Goal: Check status

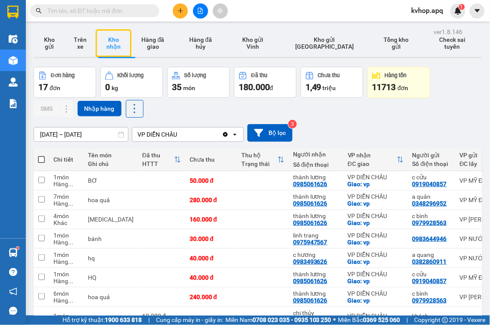
scroll to position [89, 0]
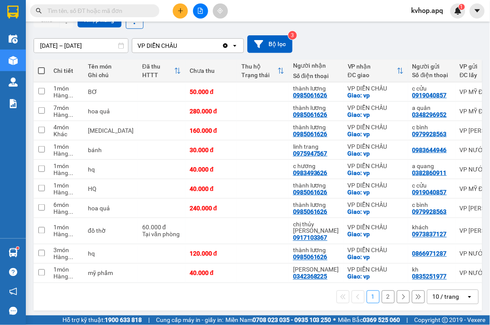
click at [382, 292] on button "2" at bounding box center [388, 297] width 13 height 13
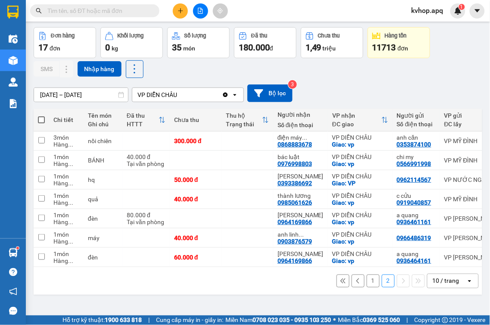
scroll to position [0, 0]
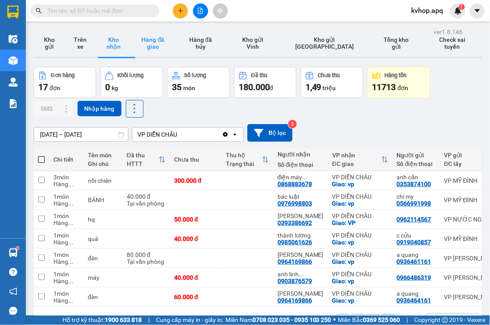
click at [164, 44] on button "Hàng đã giao" at bounding box center [153, 43] width 44 height 28
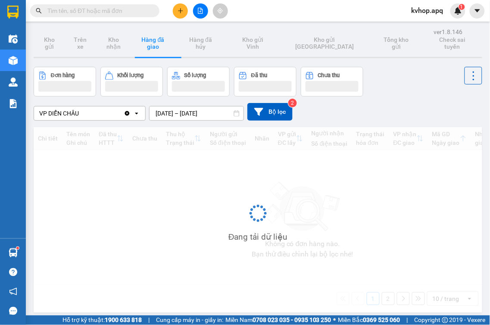
scroll to position [40, 0]
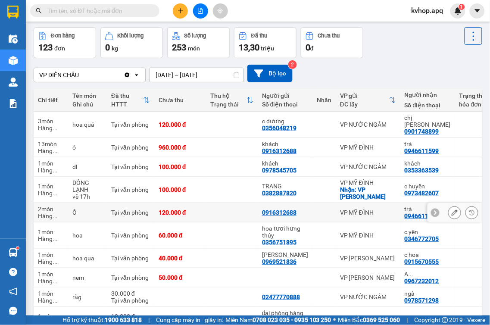
click at [131, 0] on button "Hàng đã giao" at bounding box center [153, 4] width 44 height 28
drag, startPoint x: 279, startPoint y: 76, endPoint x: 468, endPoint y: 57, distance: 189.3
click at [468, 57] on div at bounding box center [474, 42] width 18 height 31
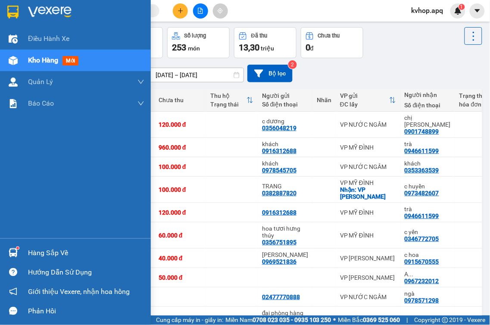
click at [38, 252] on div "Hàng sắp về" at bounding box center [86, 253] width 116 height 13
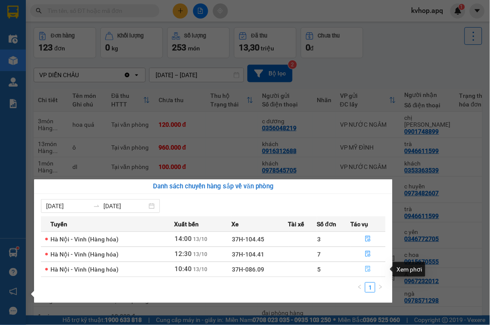
click at [367, 270] on icon "file-done" at bounding box center [368, 269] width 6 height 6
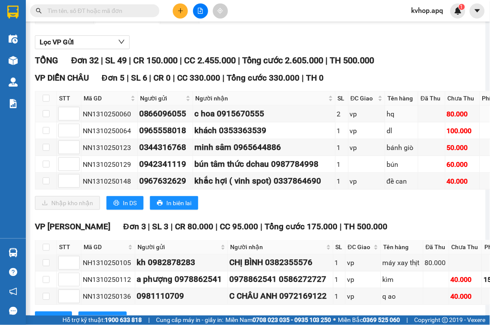
scroll to position [48, 0]
